Goal: Information Seeking & Learning: Learn about a topic

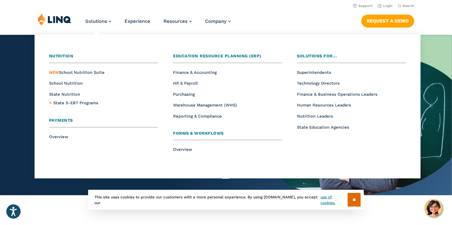
click at [75, 86] on li "School Nutrition" at bounding box center [103, 83] width 109 height 8
click at [75, 82] on span "School Nutrition" at bounding box center [66, 83] width 34 height 5
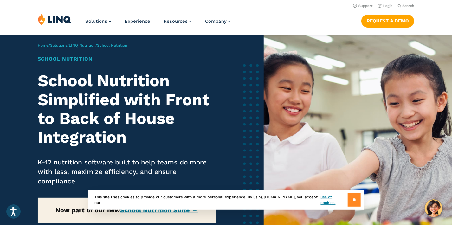
click at [352, 204] on input "**" at bounding box center [354, 200] width 13 height 14
